Goal: Task Accomplishment & Management: Manage account settings

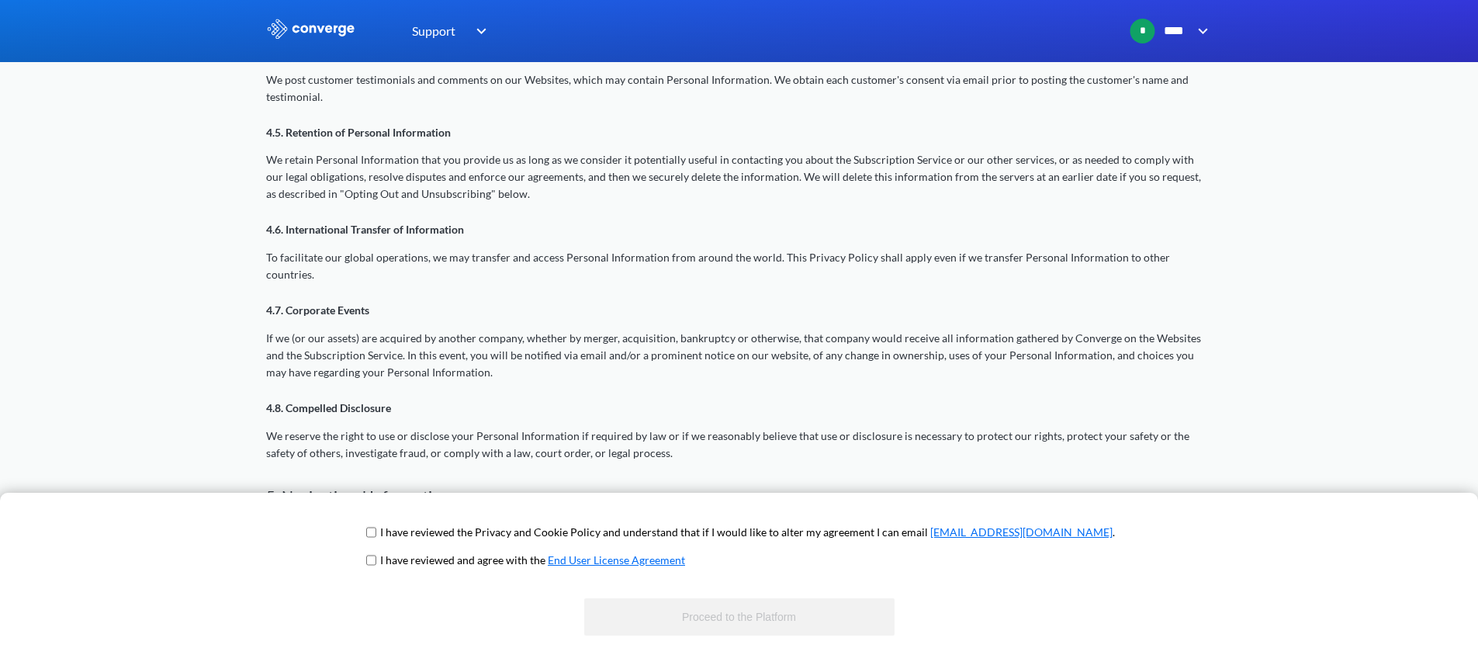
scroll to position [1855, 0]
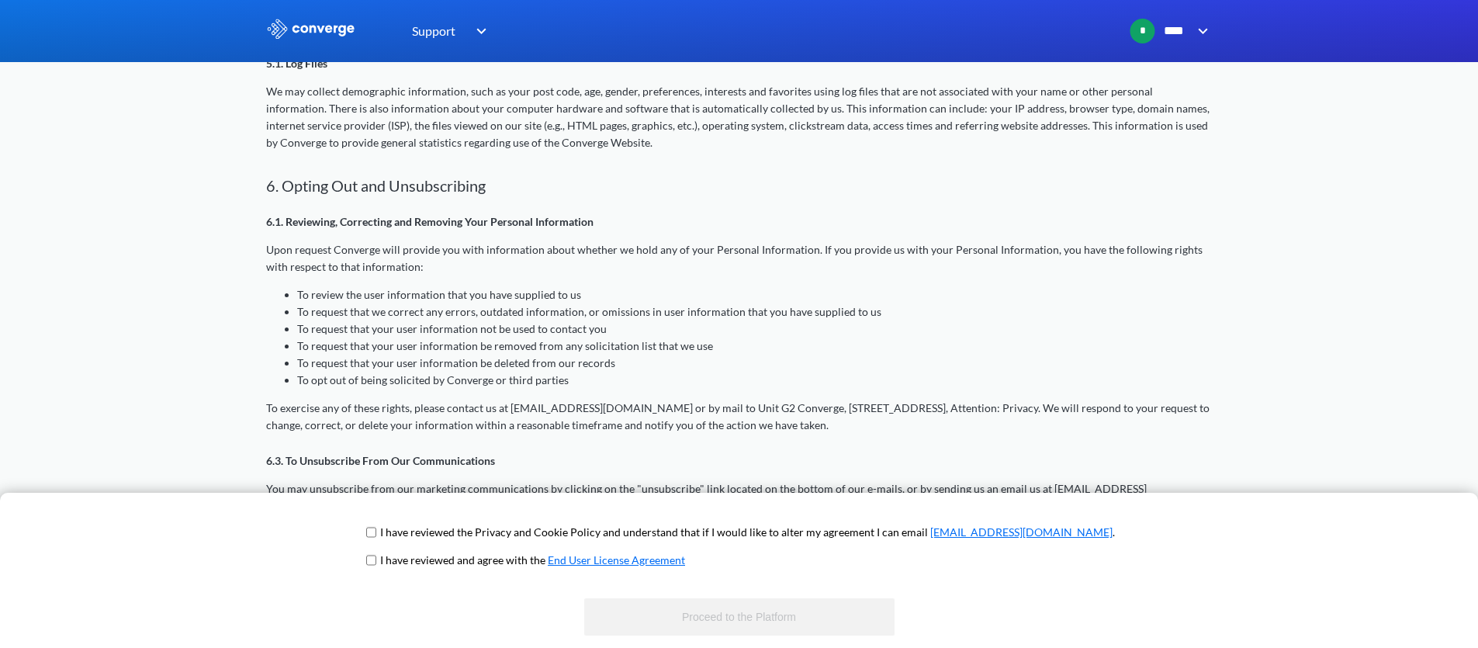
click at [376, 529] on input "checkbox" at bounding box center [371, 532] width 10 height 12
checkbox input "true"
click at [376, 562] on input "checkbox" at bounding box center [371, 560] width 10 height 12
checkbox input "true"
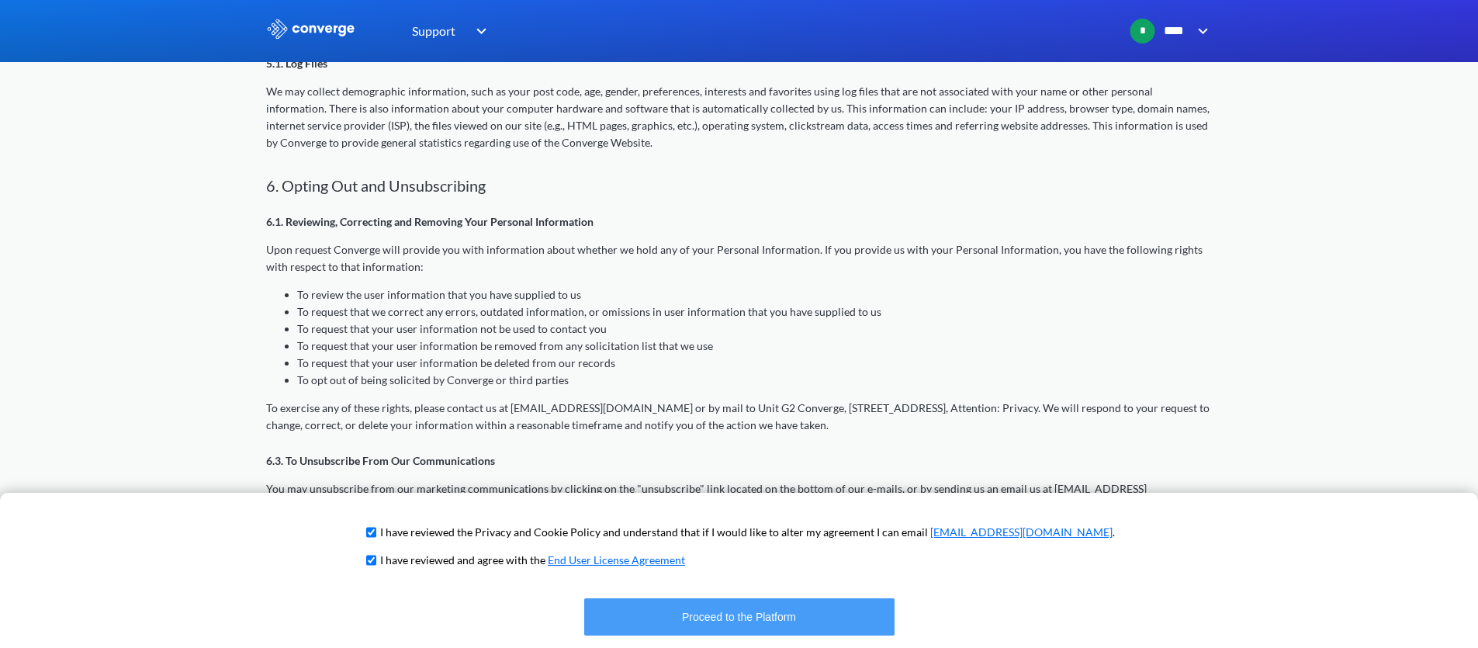
click at [757, 610] on button "Proceed to the Platform" at bounding box center [739, 616] width 310 height 37
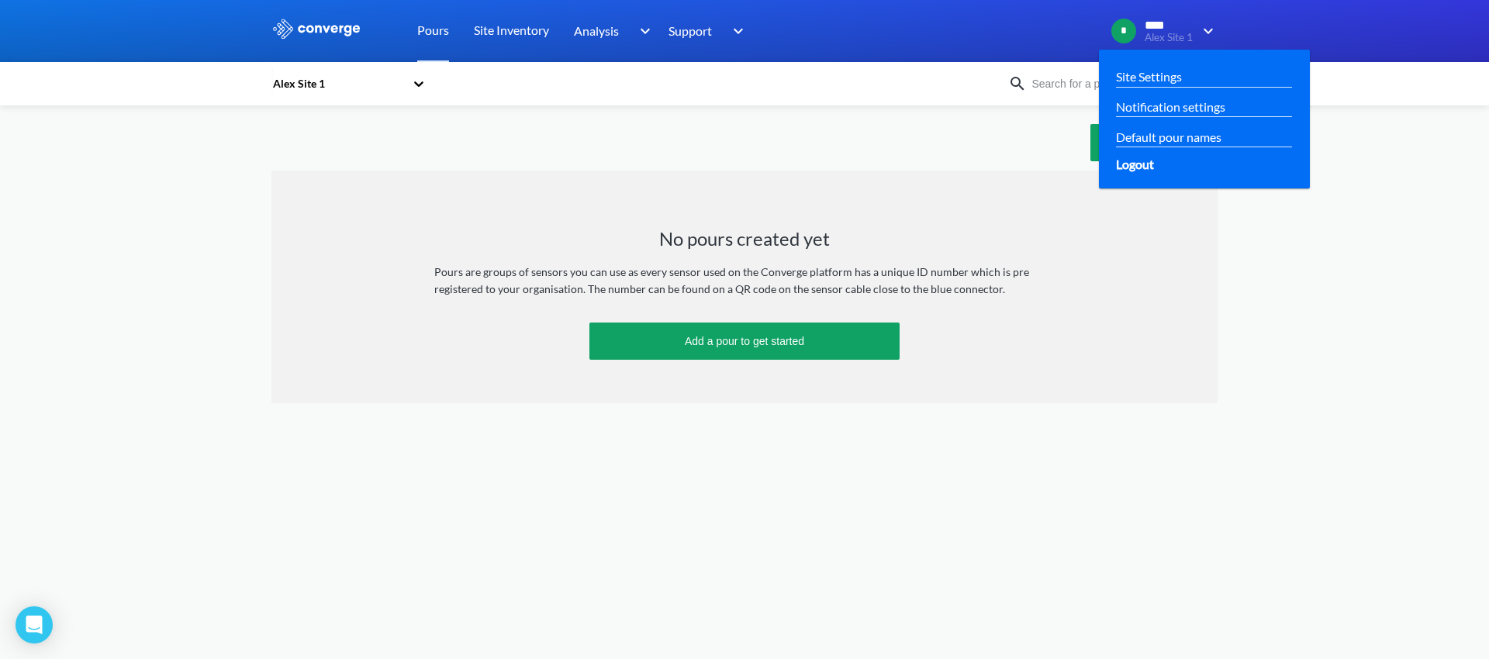
click at [1136, 169] on span "Logout" at bounding box center [1135, 163] width 38 height 19
